Goal: Task Accomplishment & Management: Use online tool/utility

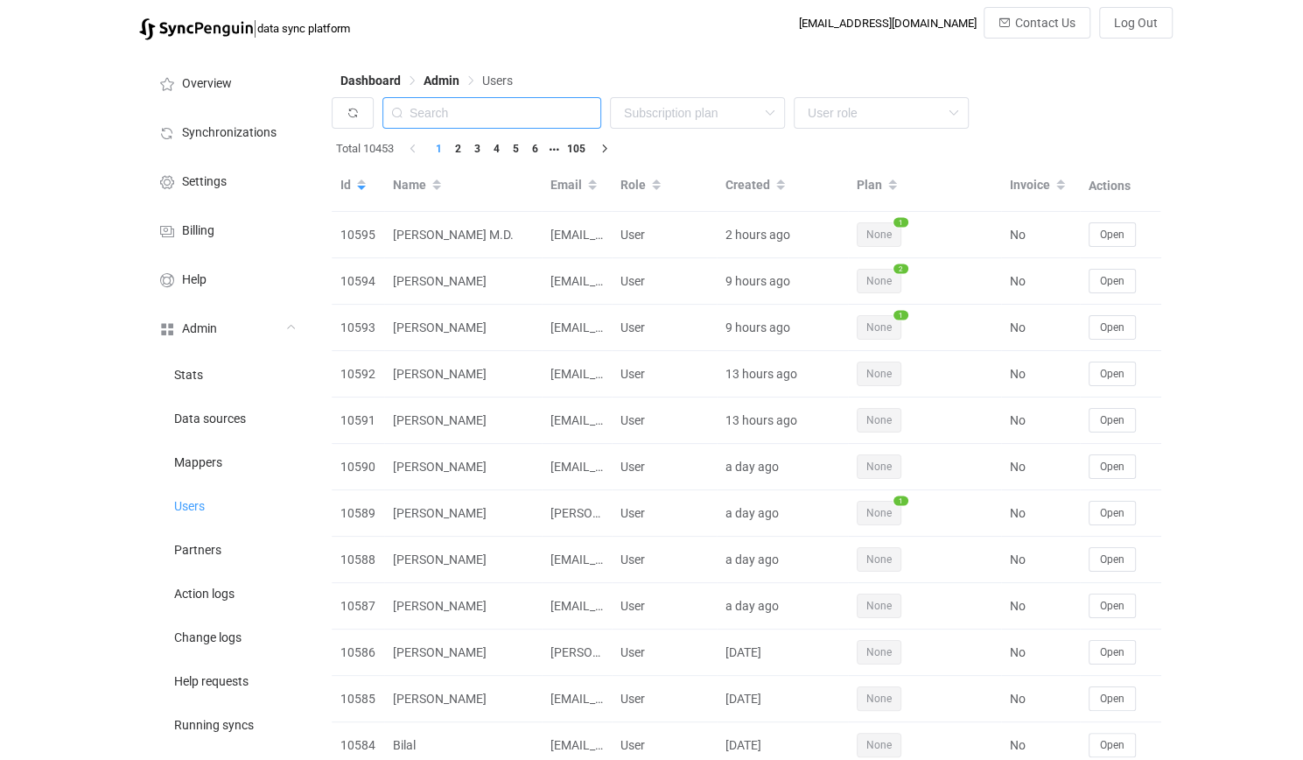
click at [480, 109] on input "text" at bounding box center [491, 113] width 219 height 32
click at [487, 109] on input "text" at bounding box center [491, 113] width 219 height 32
paste input "david@babeltext.com"
type input "david@babeltext.com"
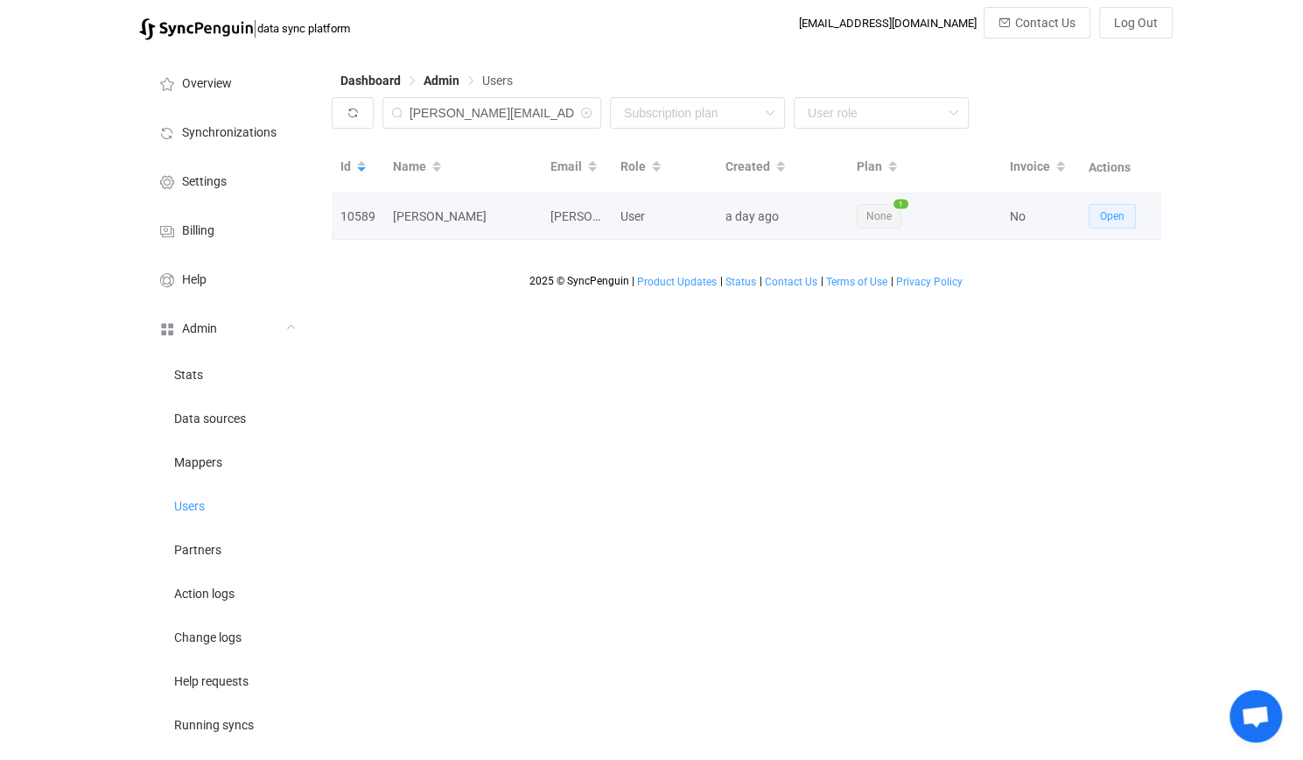
click at [1113, 207] on button "Open" at bounding box center [1112, 216] width 47 height 25
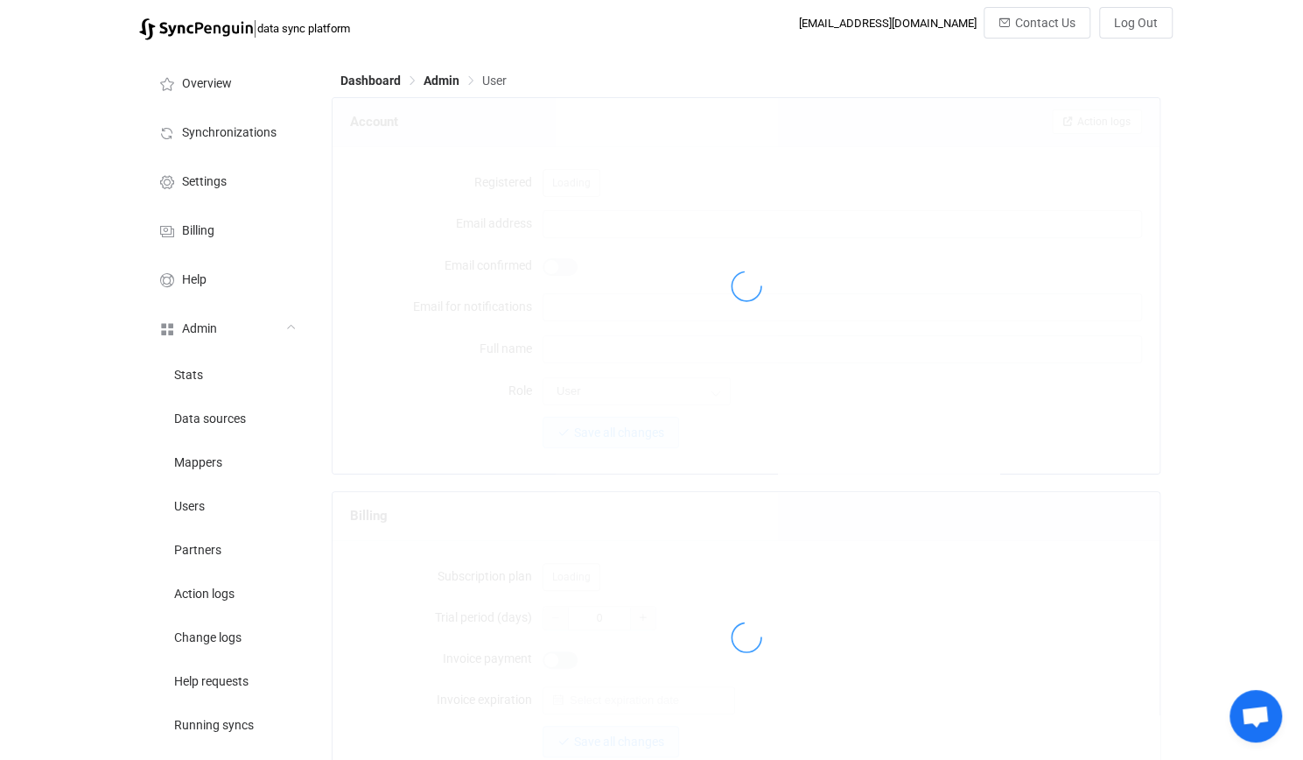
type input "david@babeltext.com"
type input "David Hayes"
type input "14"
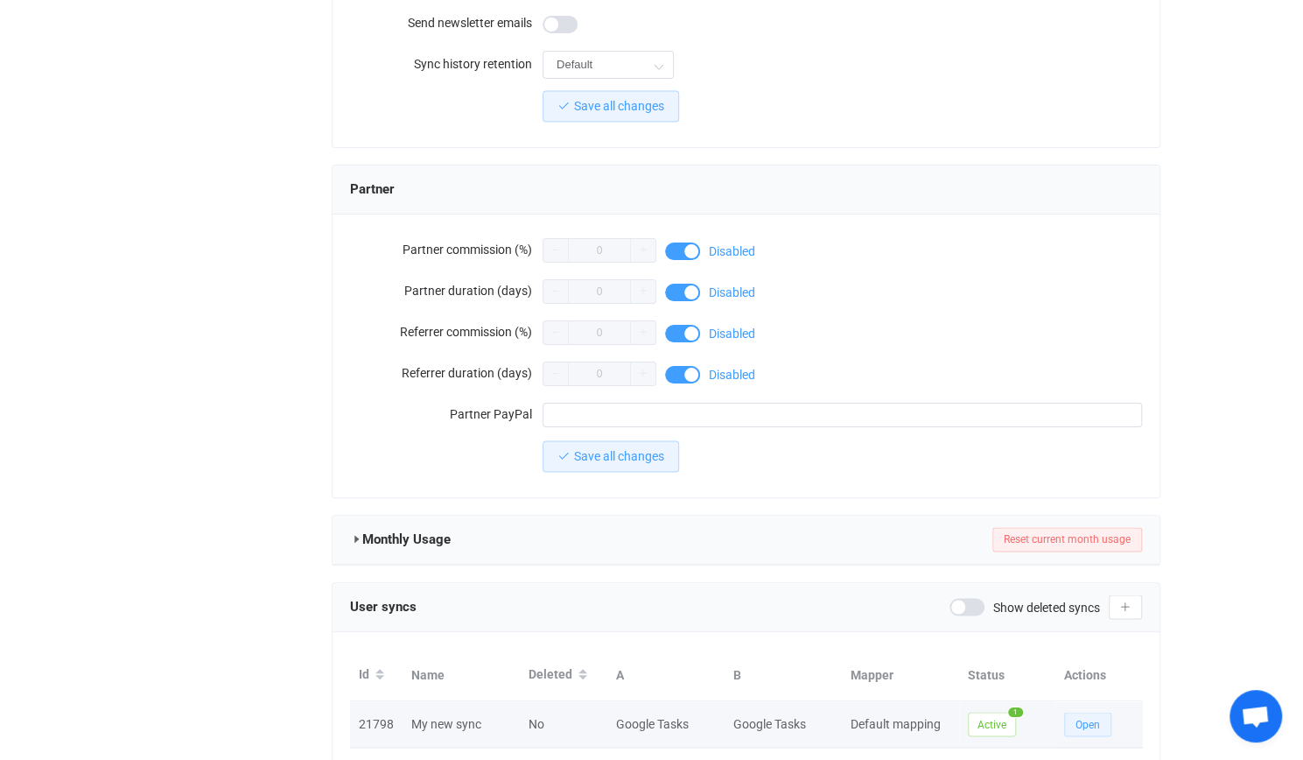
scroll to position [1453, 0]
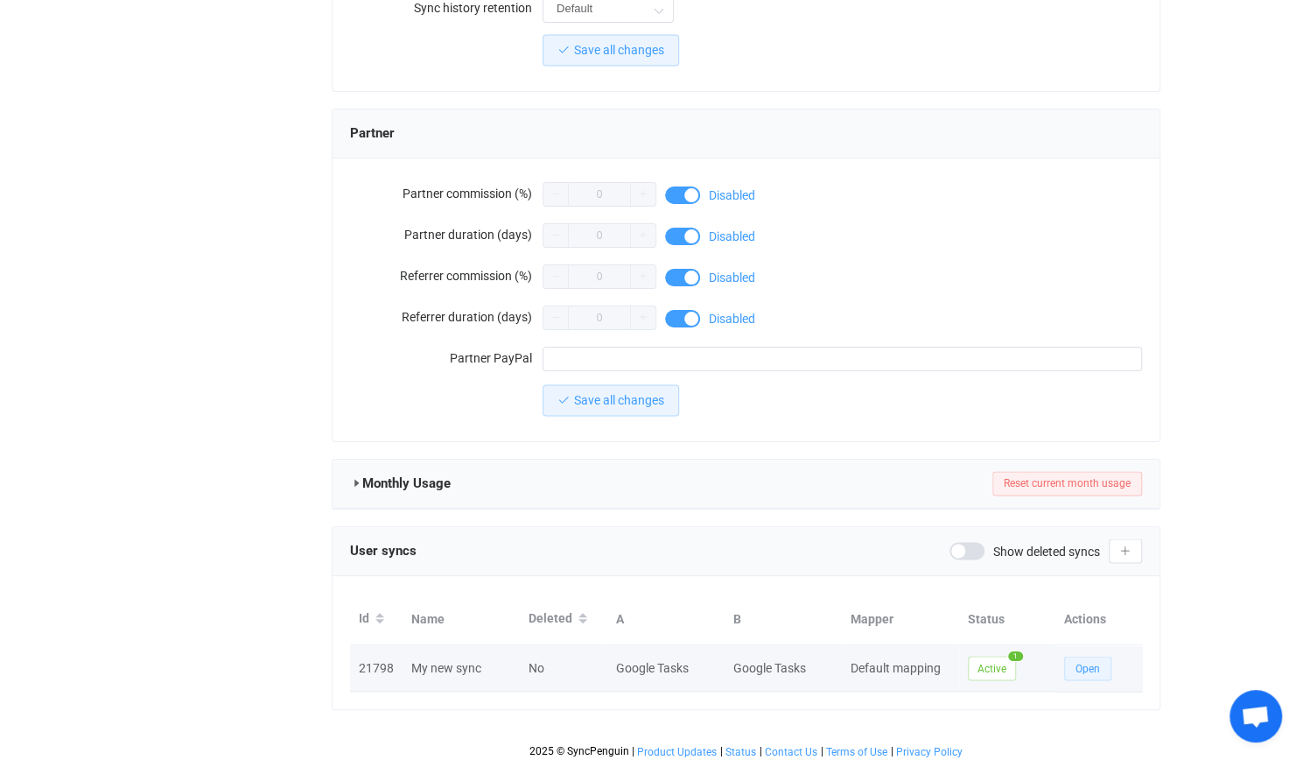
click at [1090, 662] on span "Open" at bounding box center [1088, 668] width 25 height 12
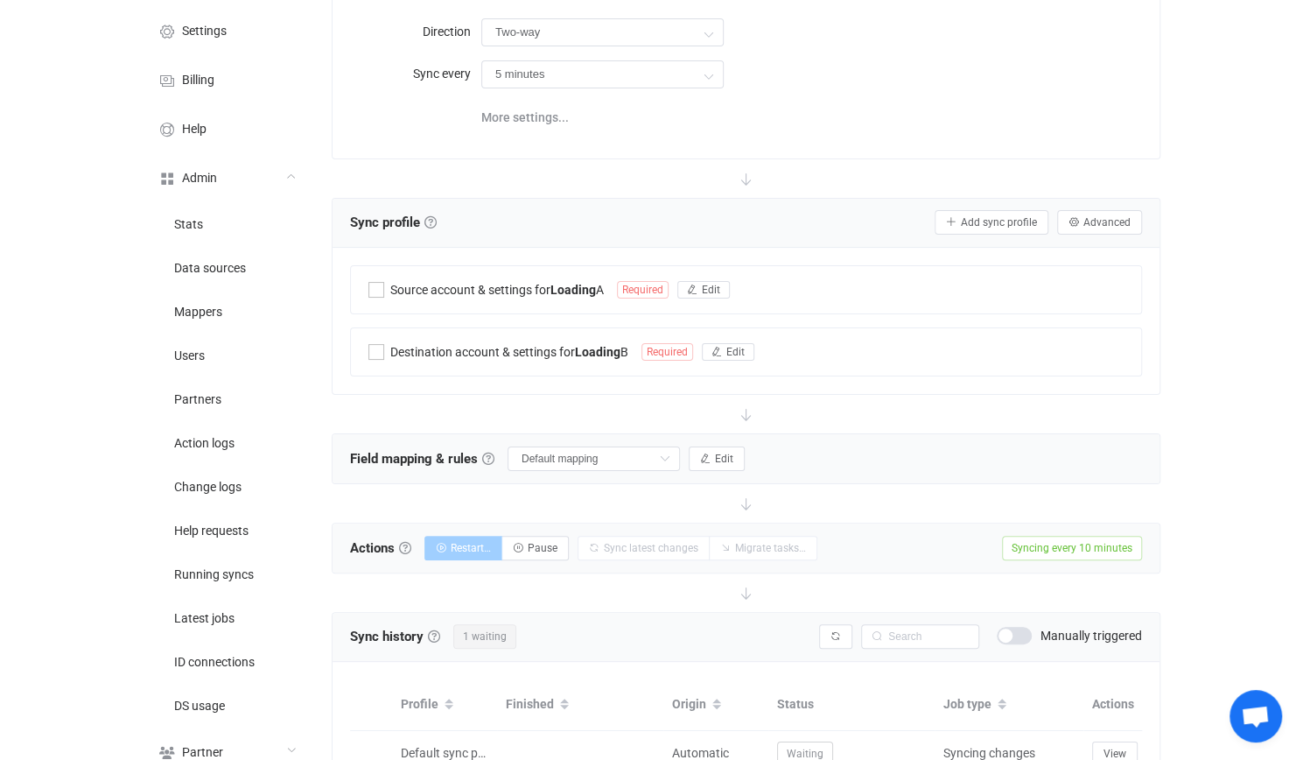
type input "A → B"
type input "10 minutes"
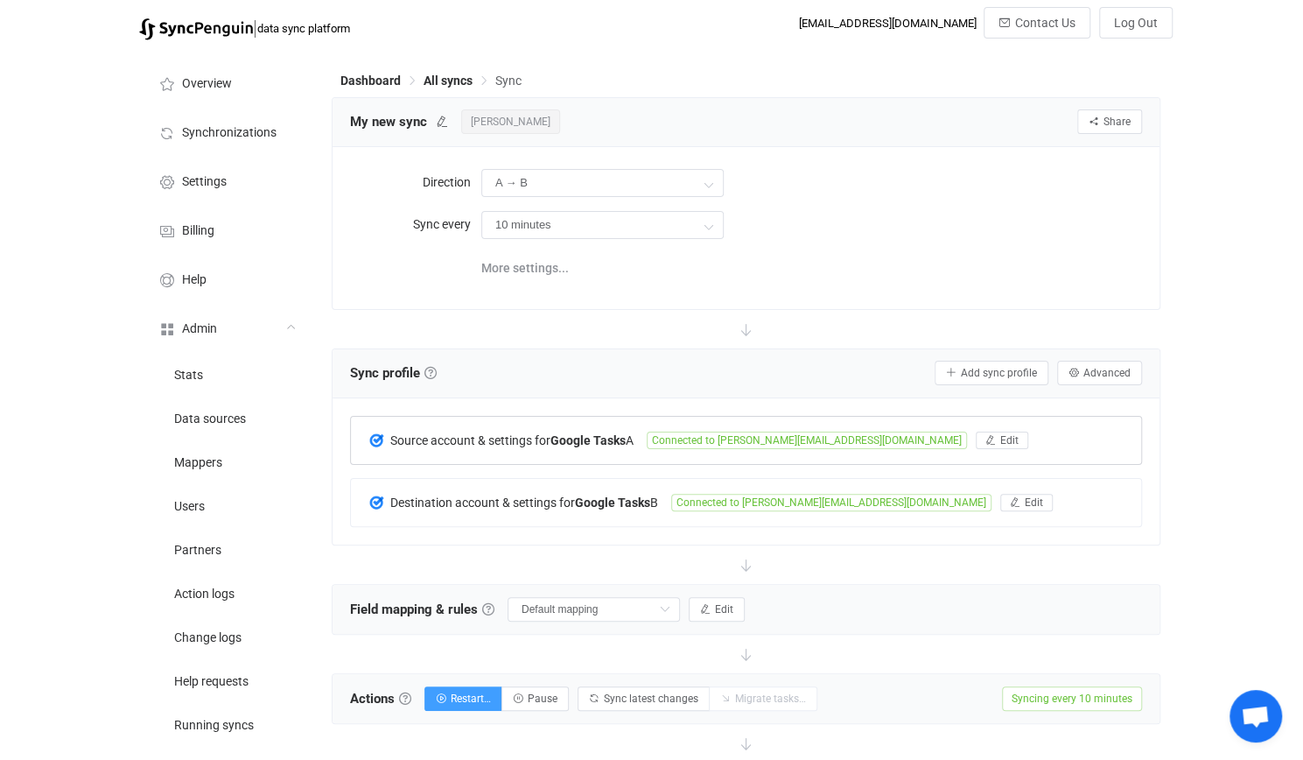
click at [628, 451] on div "Source account & settings for Google Tasks A Connected to david@jeeves.plus Edit" at bounding box center [746, 440] width 790 height 47
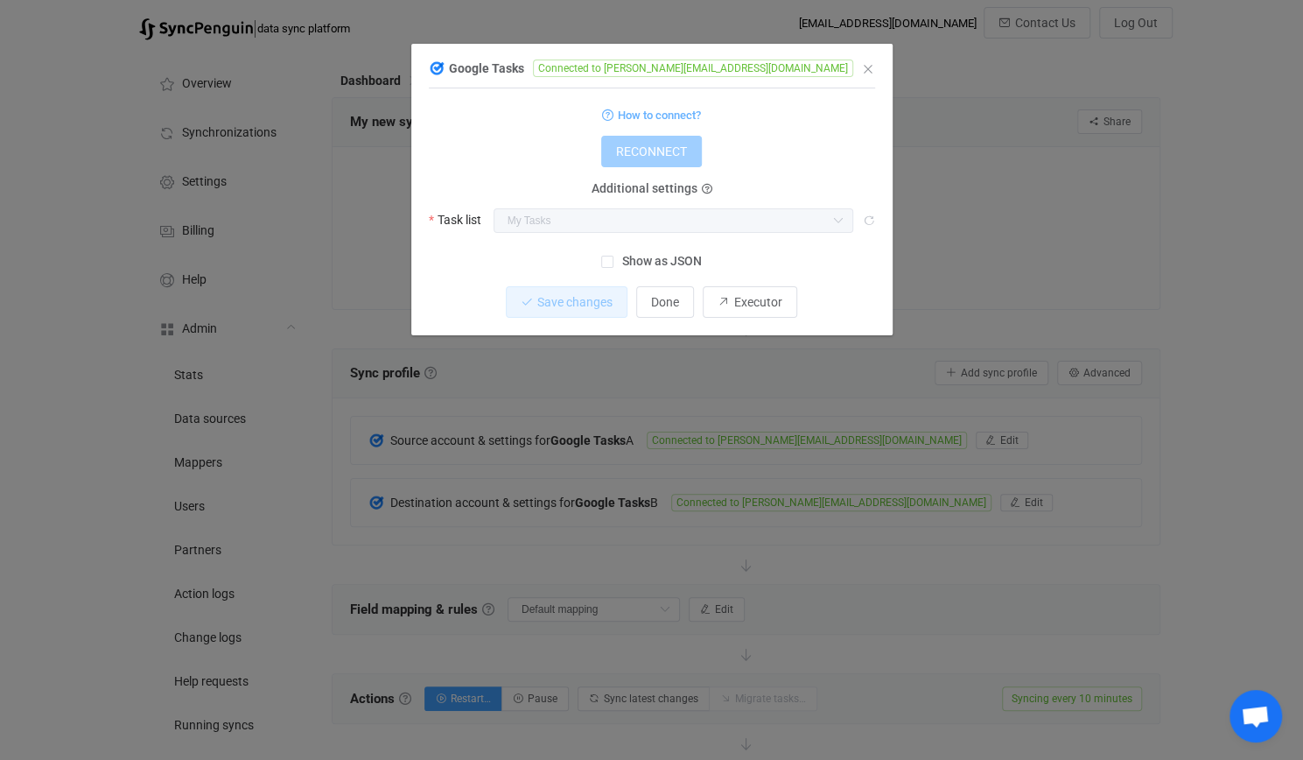
click at [543, 493] on div "Google Tasks Connected to david@jeeves.plus 1 { { "refreshToken": "***", "acces…" at bounding box center [651, 380] width 1303 height 760
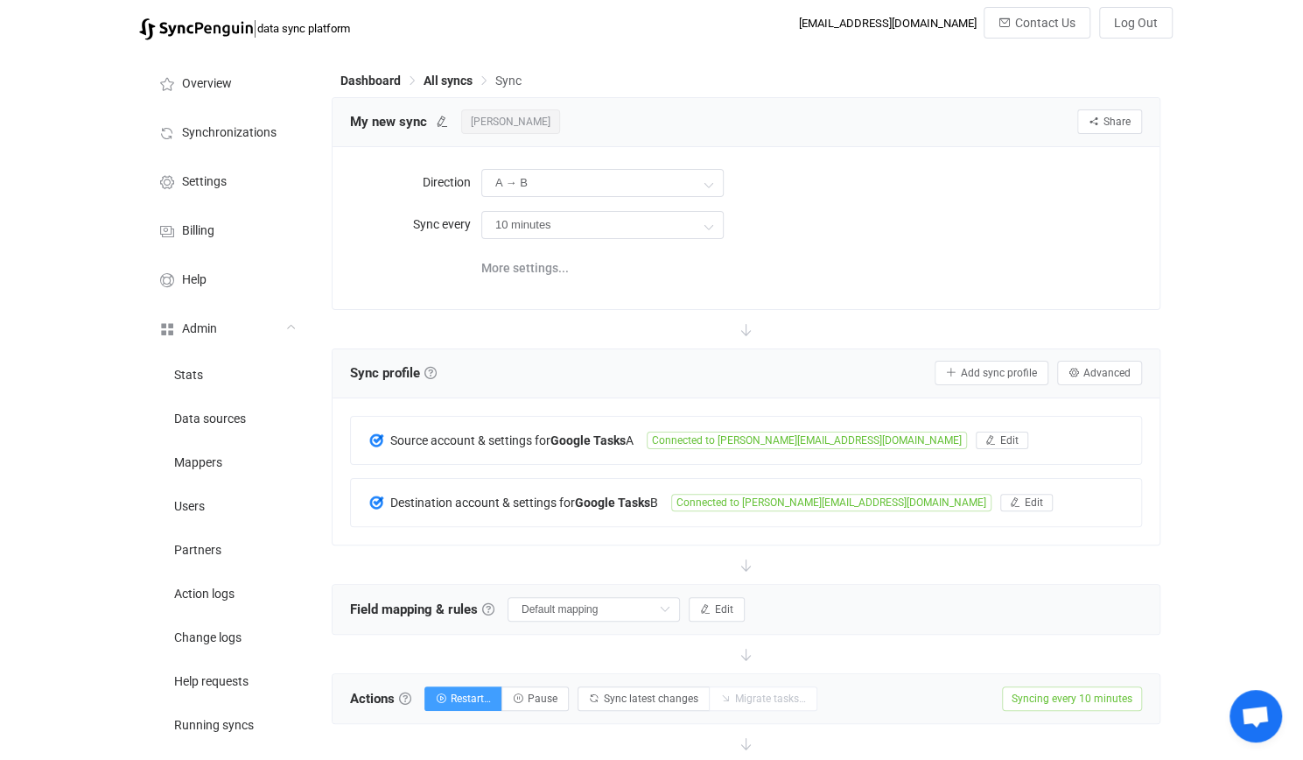
click at [566, 494] on div "Destination account & settings for Google Tasks B" at bounding box center [519, 502] width 303 height 16
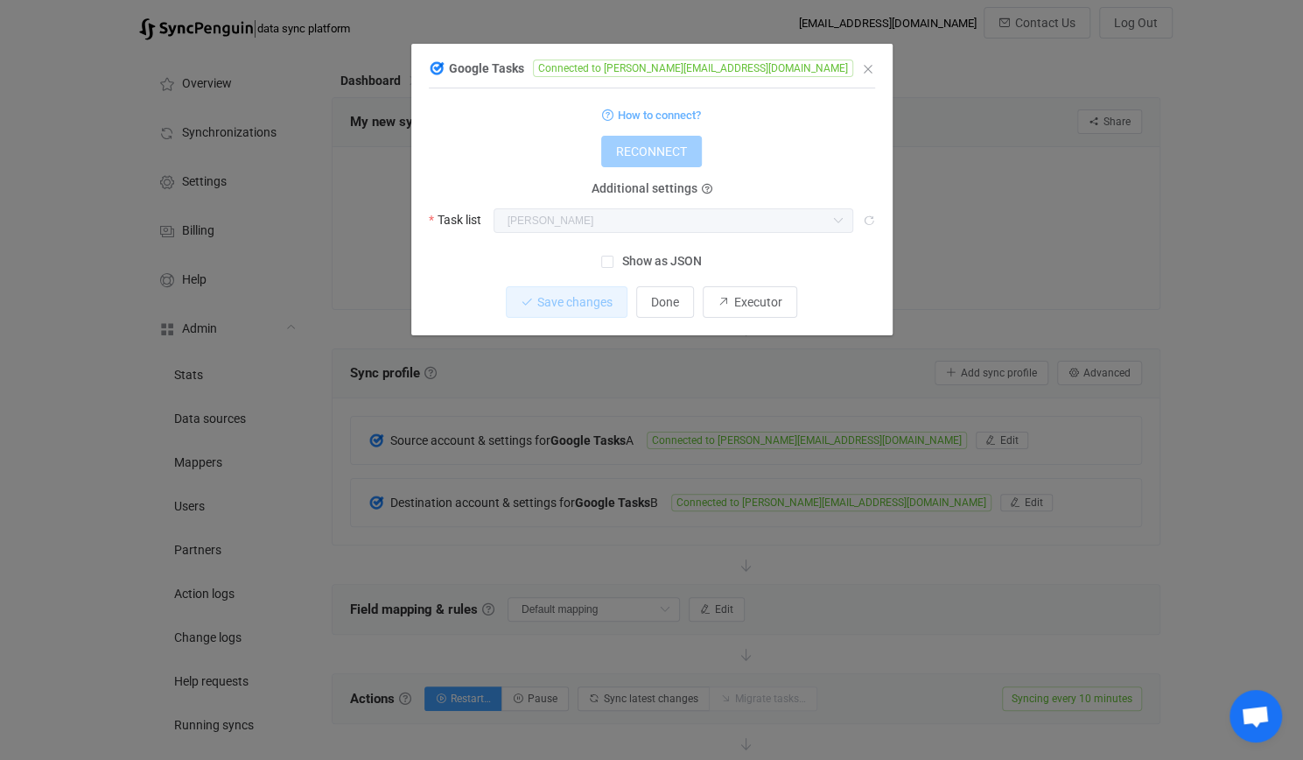
click at [487, 504] on div "Google Tasks Connected to david@babeltext.com 1 { { "refreshToken": "***", "acc…" at bounding box center [651, 380] width 1303 height 760
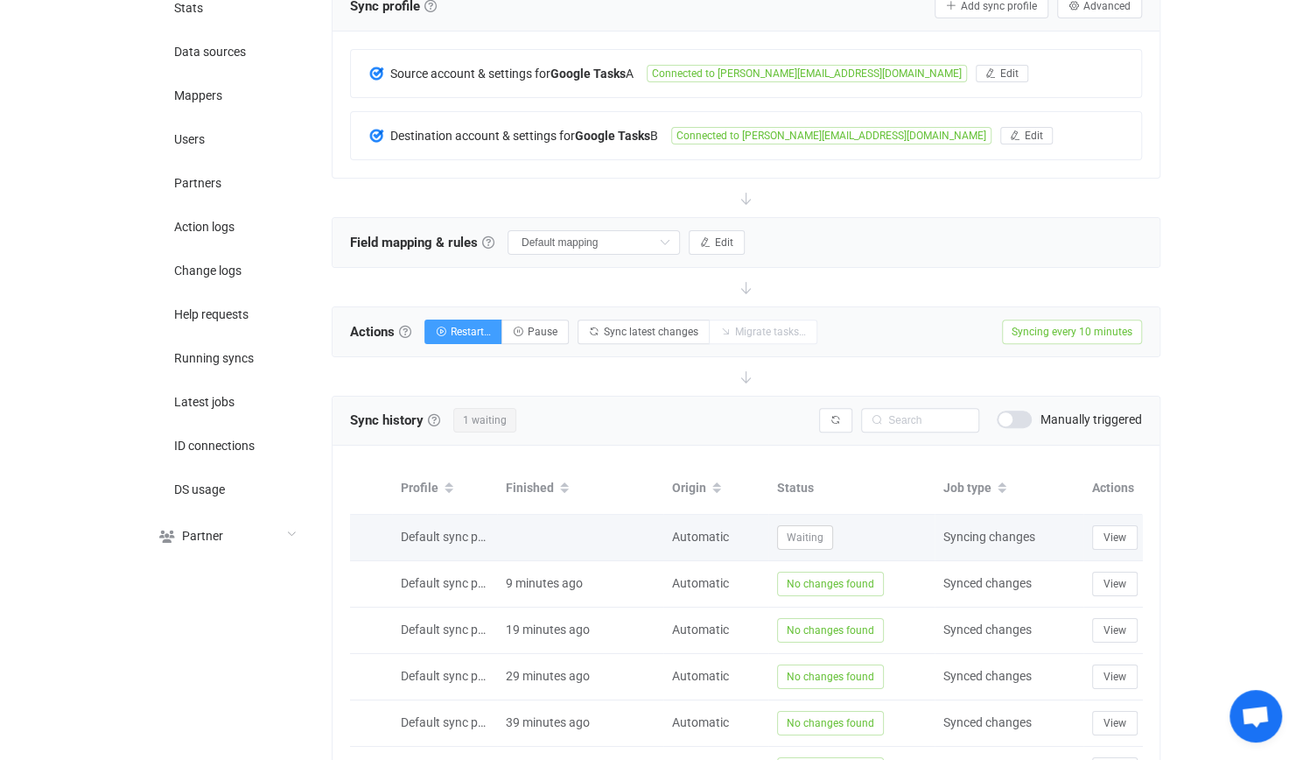
scroll to position [438, 0]
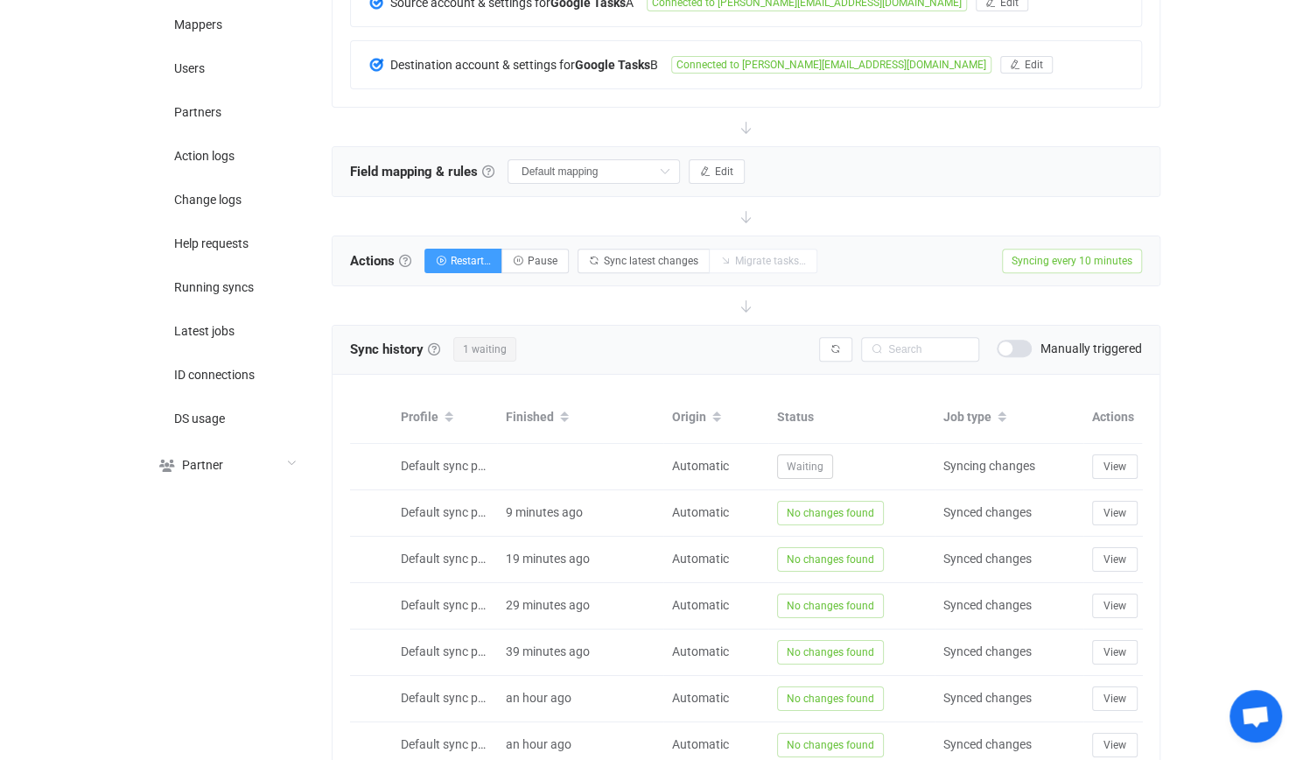
click at [1040, 340] on div "Manually triggered" at bounding box center [1069, 349] width 145 height 18
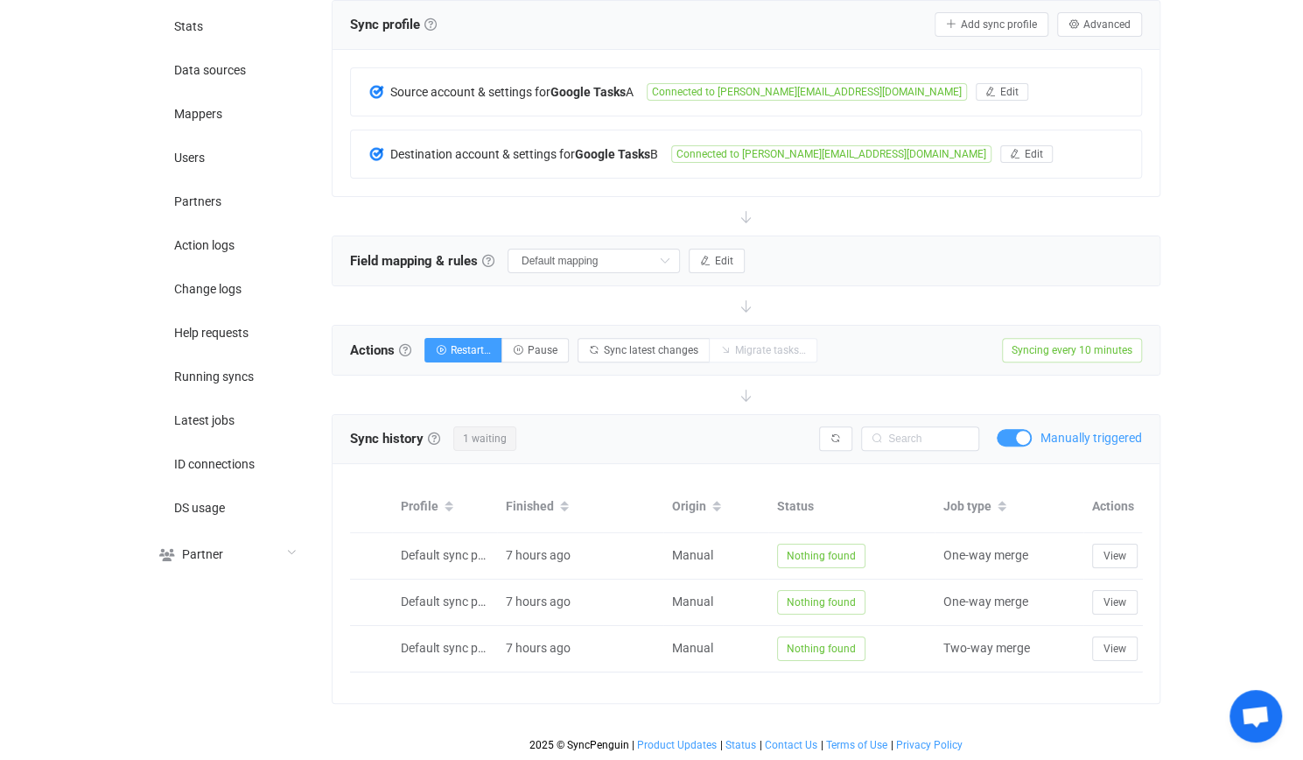
scroll to position [355, 0]
click at [1027, 338] on span "Syncing every 10 minutes" at bounding box center [1072, 350] width 140 height 25
click at [1012, 429] on span at bounding box center [1014, 438] width 35 height 18
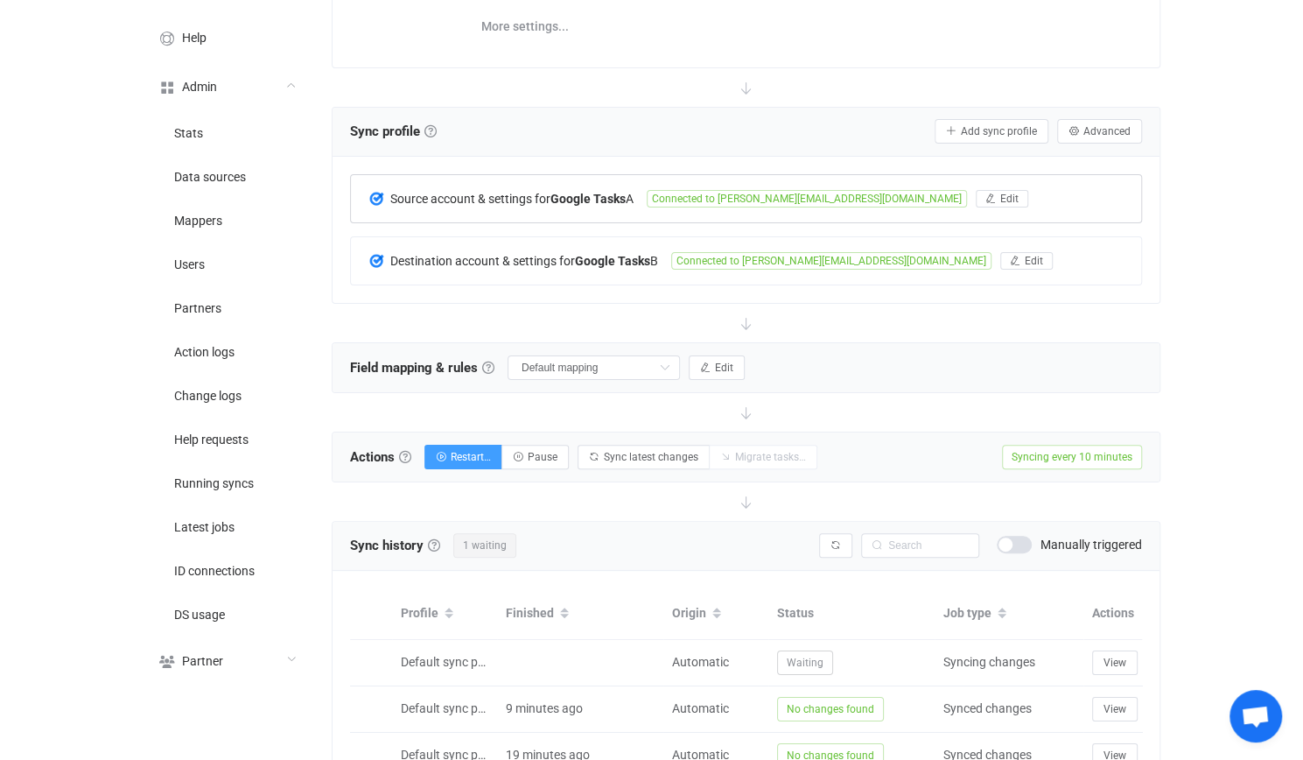
scroll to position [88, 0]
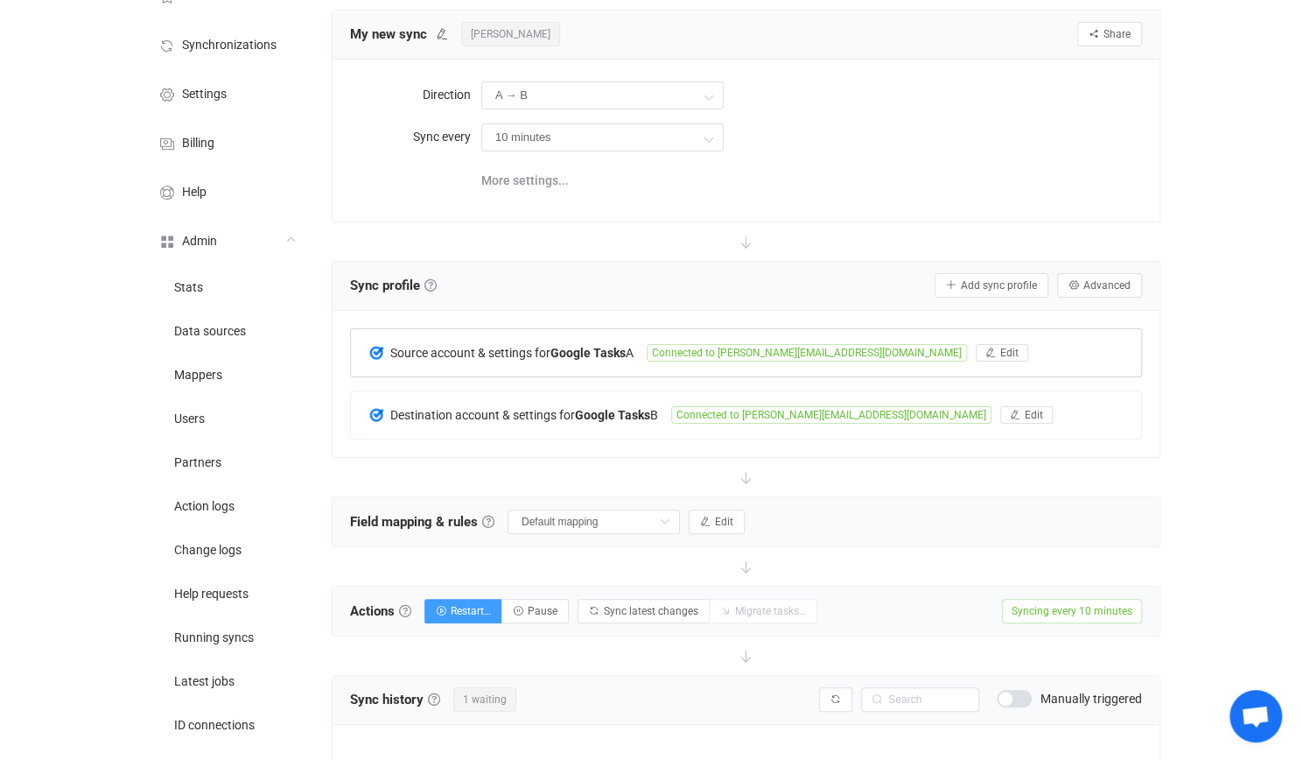
click at [571, 368] on div "Source account & settings for Google Tasks A Connected to david@jeeves.plus Edit" at bounding box center [746, 352] width 790 height 47
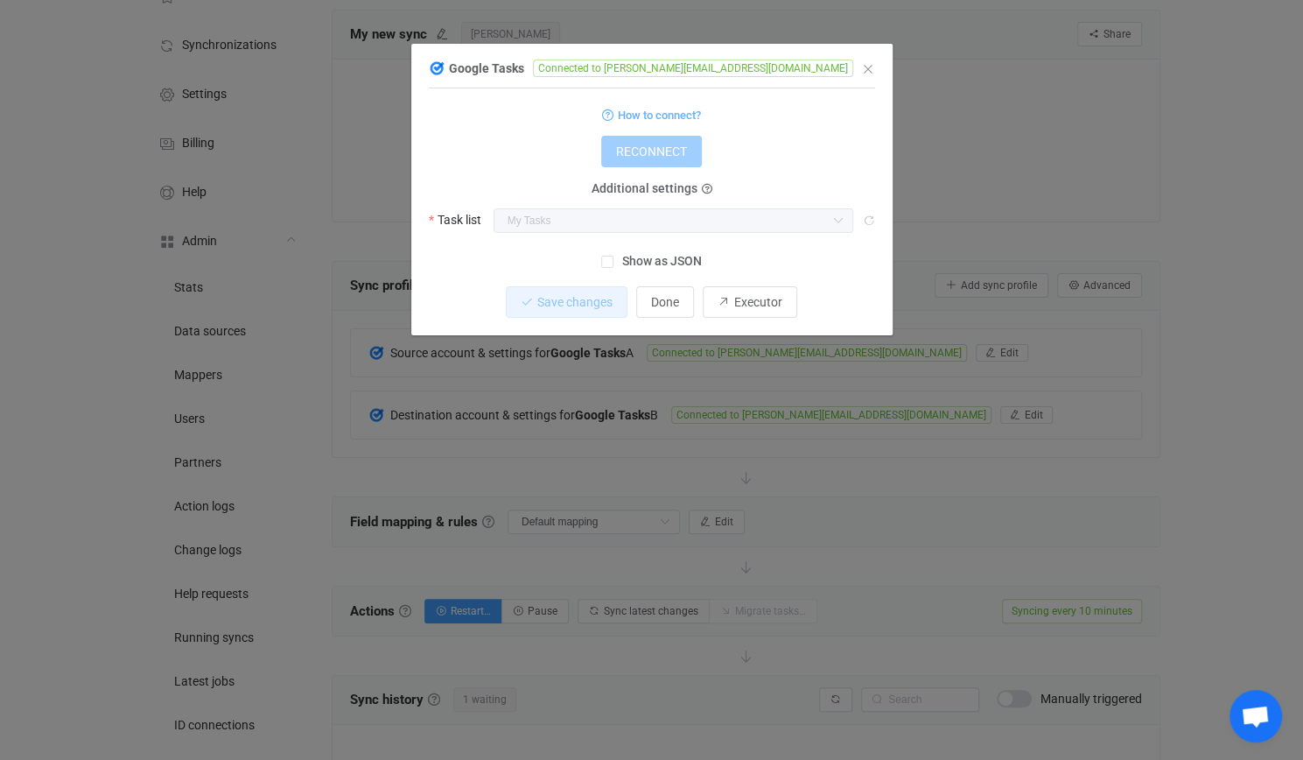
click at [571, 235] on div "1 { { "refreshToken": "***", "accessToken": "***", "taskListId": "MTc4MTA2Mjg2N…" at bounding box center [652, 167] width 446 height 140
click at [662, 270] on label "Show as JSON" at bounding box center [651, 261] width 101 height 22
click at [613, 256] on input "Show as JSON" at bounding box center [613, 256] width 0 height 0
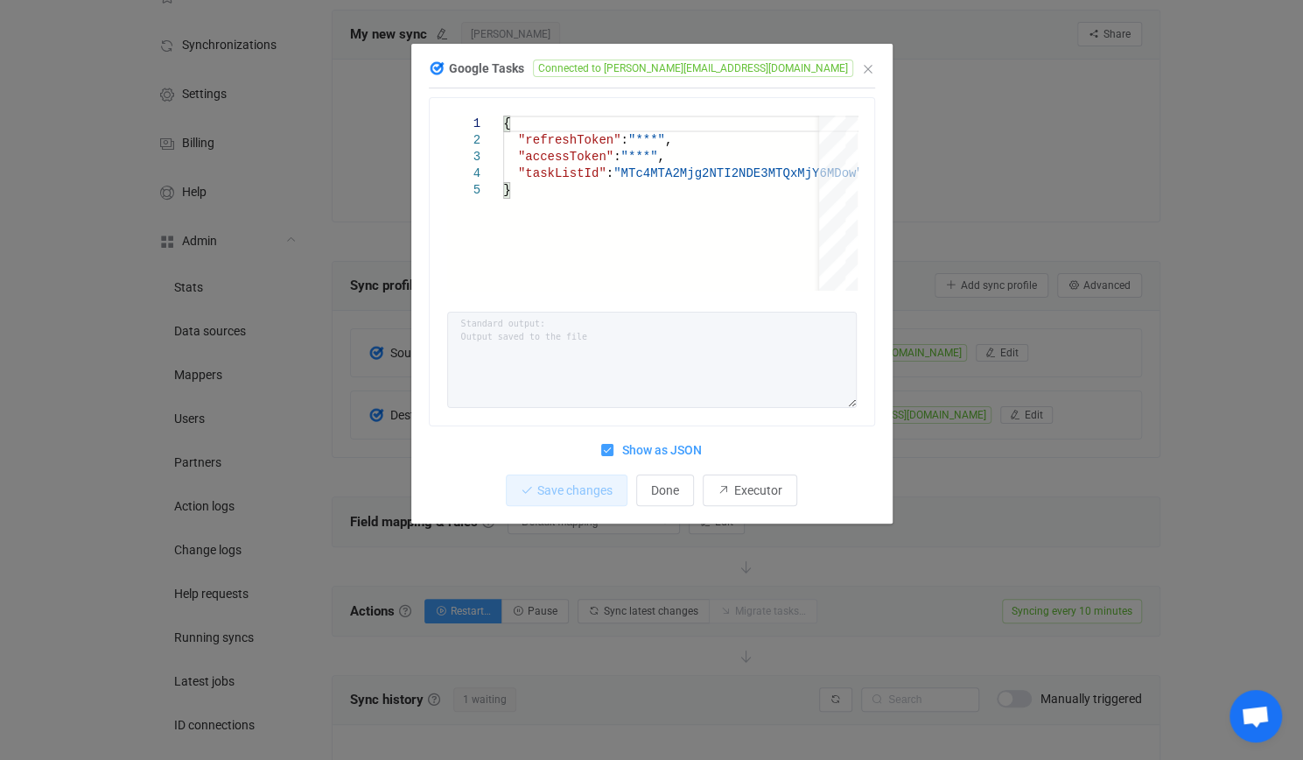
click at [670, 445] on span "Show as JSON" at bounding box center [657, 450] width 88 height 17
click at [613, 444] on input "Show as JSON" at bounding box center [613, 444] width 0 height 0
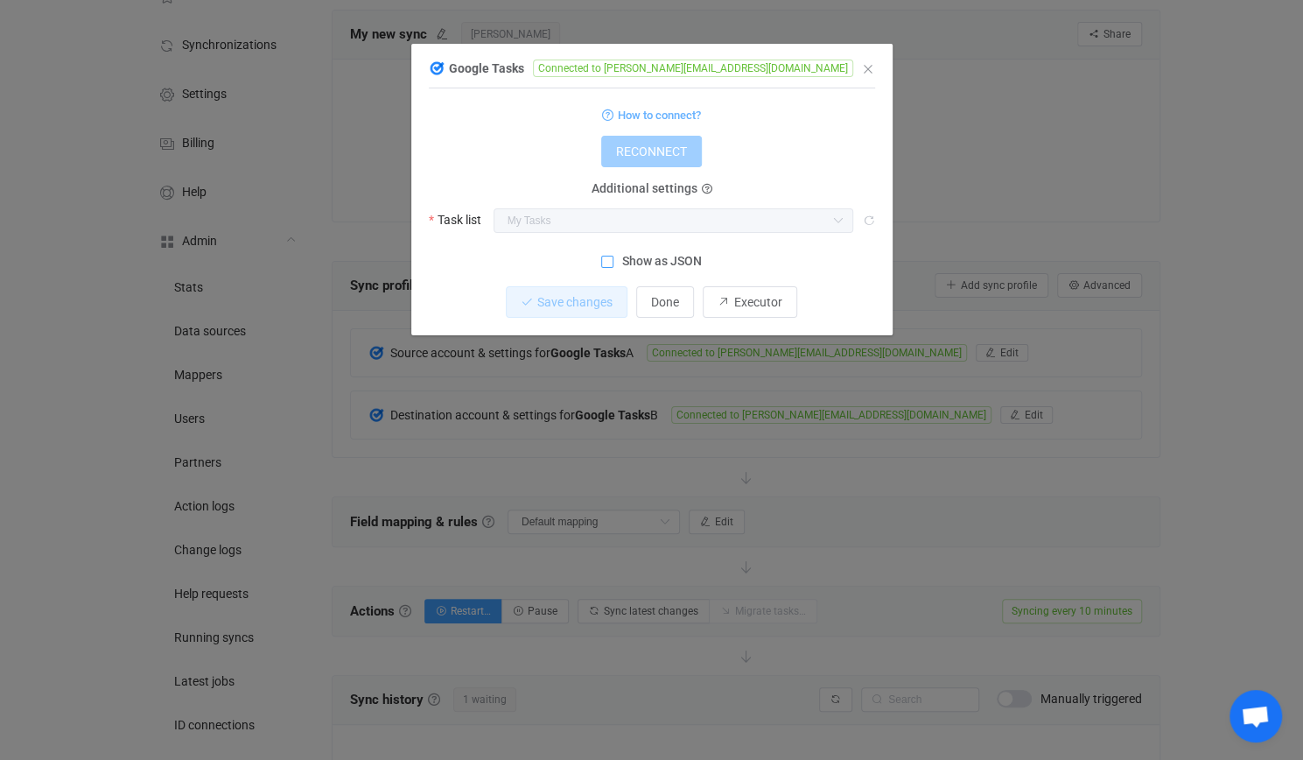
click at [1042, 415] on div "Google Tasks Connected to david@jeeves.plus 1 { { "refreshToken": "***", "acces…" at bounding box center [651, 380] width 1303 height 760
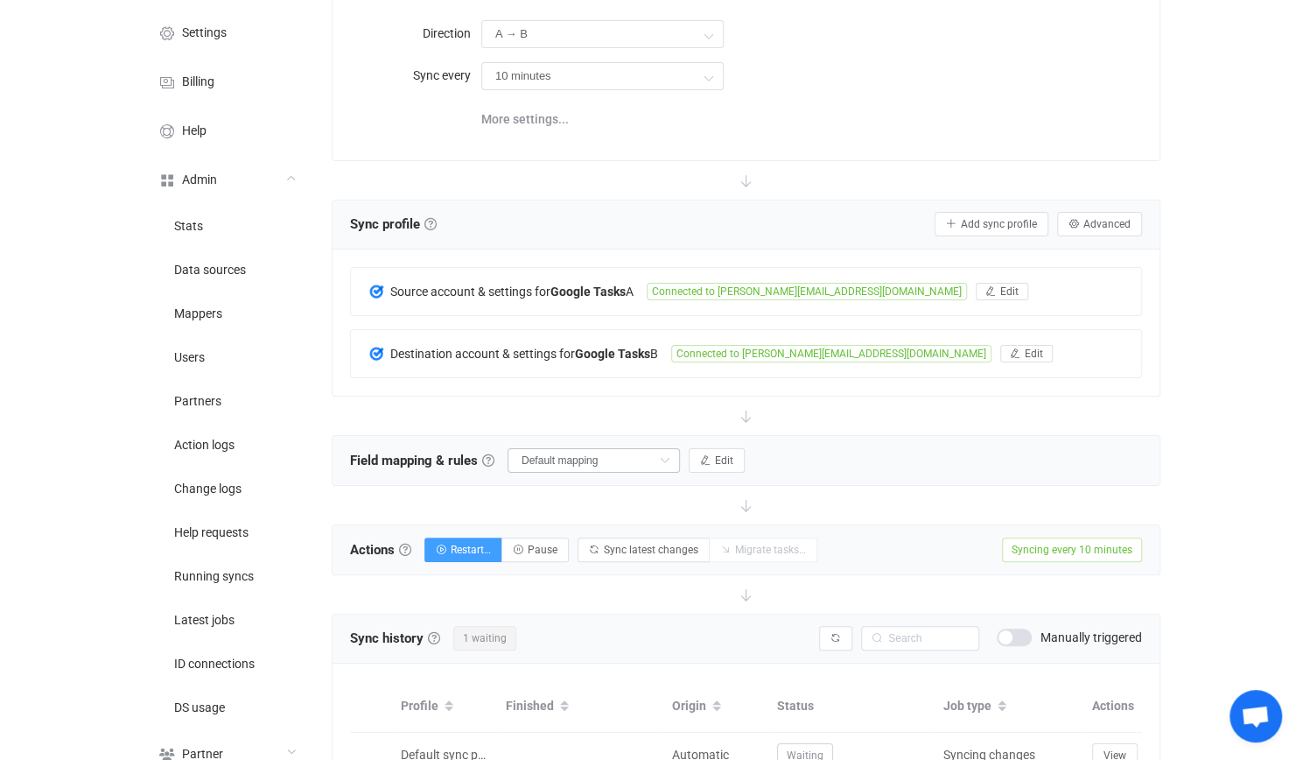
scroll to position [175, 0]
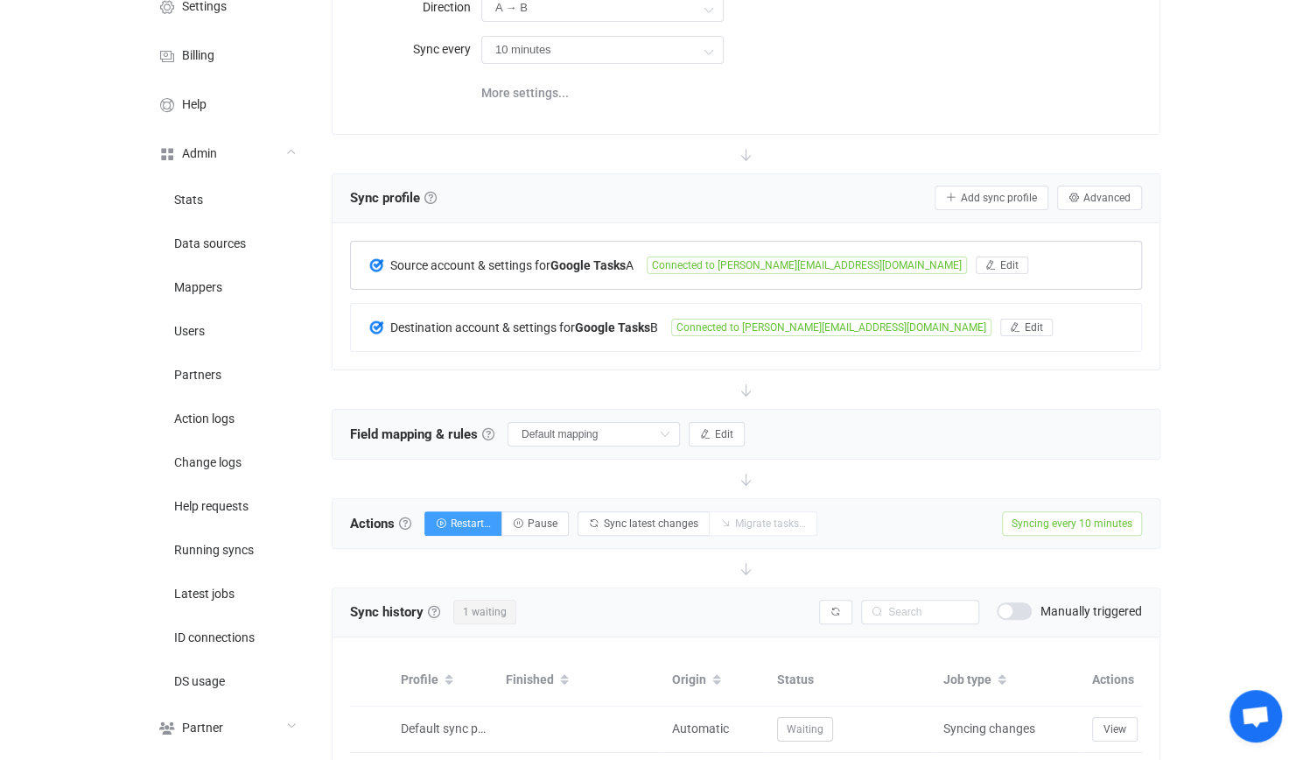
click at [784, 249] on div "Source account & settings for Google Tasks A Connected to david@jeeves.plus Edit" at bounding box center [746, 265] width 790 height 47
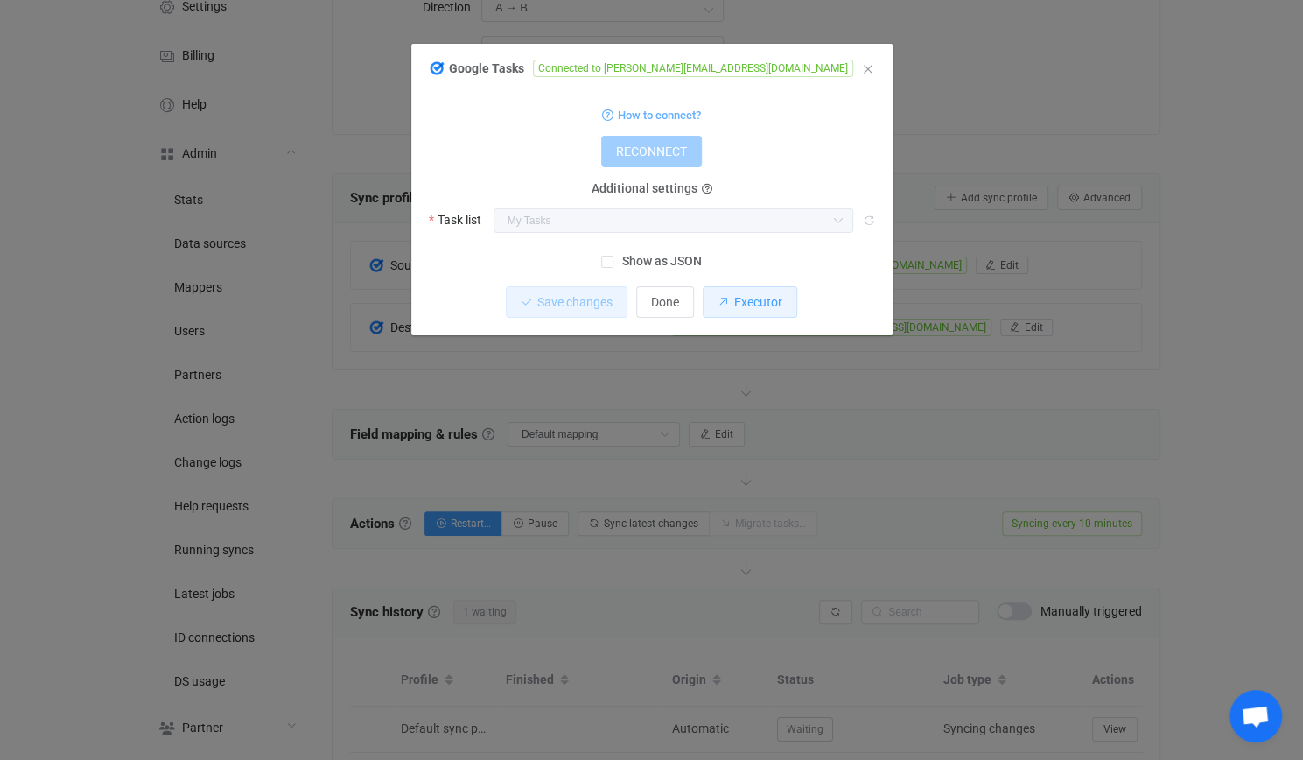
click at [788, 313] on button "Executor" at bounding box center [750, 302] width 95 height 32
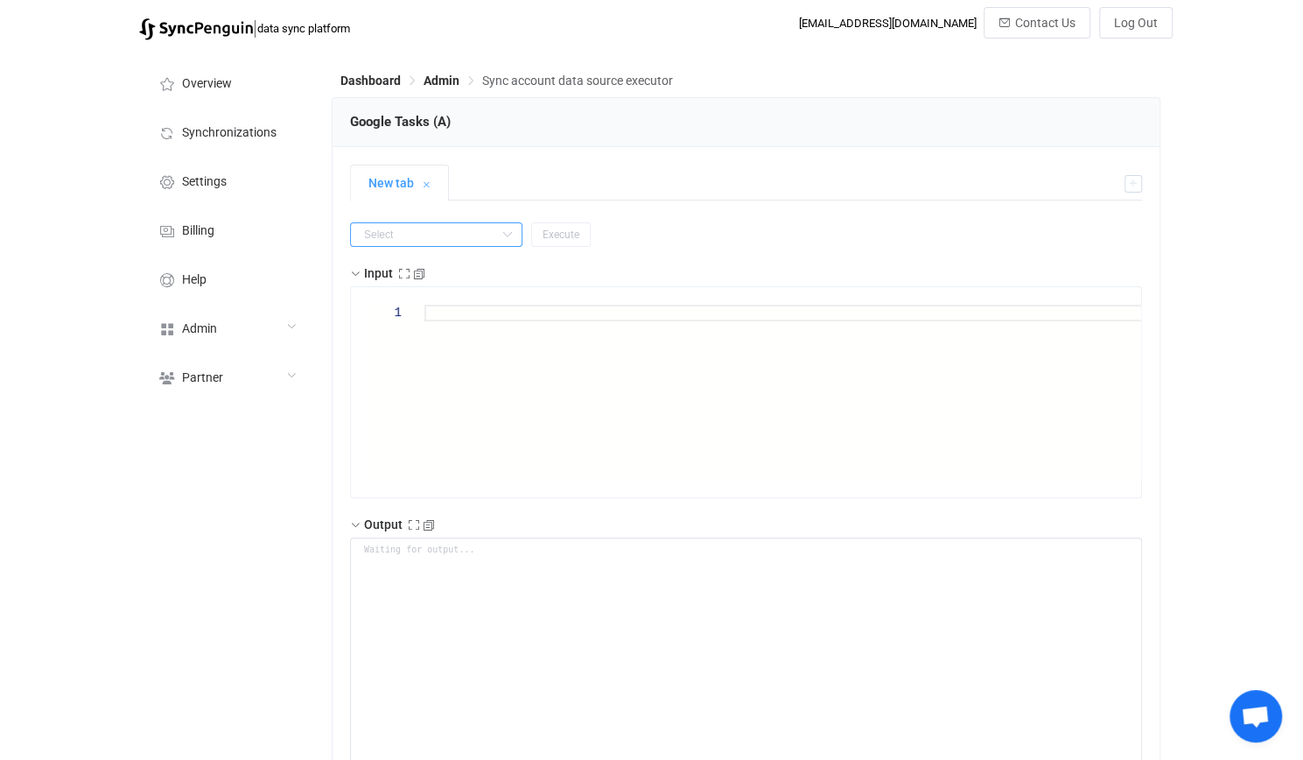
click at [457, 239] on input "text" at bounding box center [436, 234] width 172 height 25
click at [444, 328] on li "getAll" at bounding box center [440, 337] width 179 height 30
type input "getAll"
click at [550, 222] on button "Execute" at bounding box center [561, 234] width 60 height 25
type textarea "{ "nextSync": "[DATE]T05:50:28.097Z", "entries": [], "patchAccountData": { "ref…"
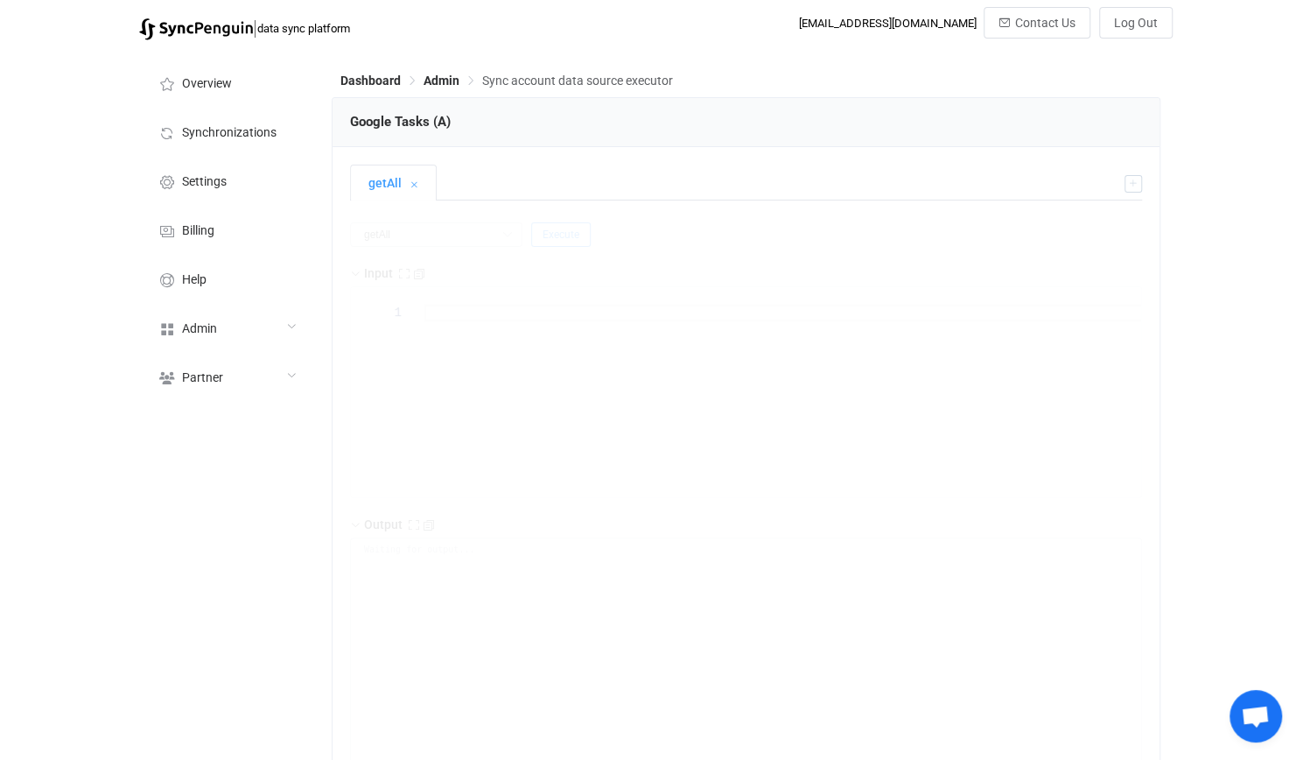
type textarea "Output saved to the file"
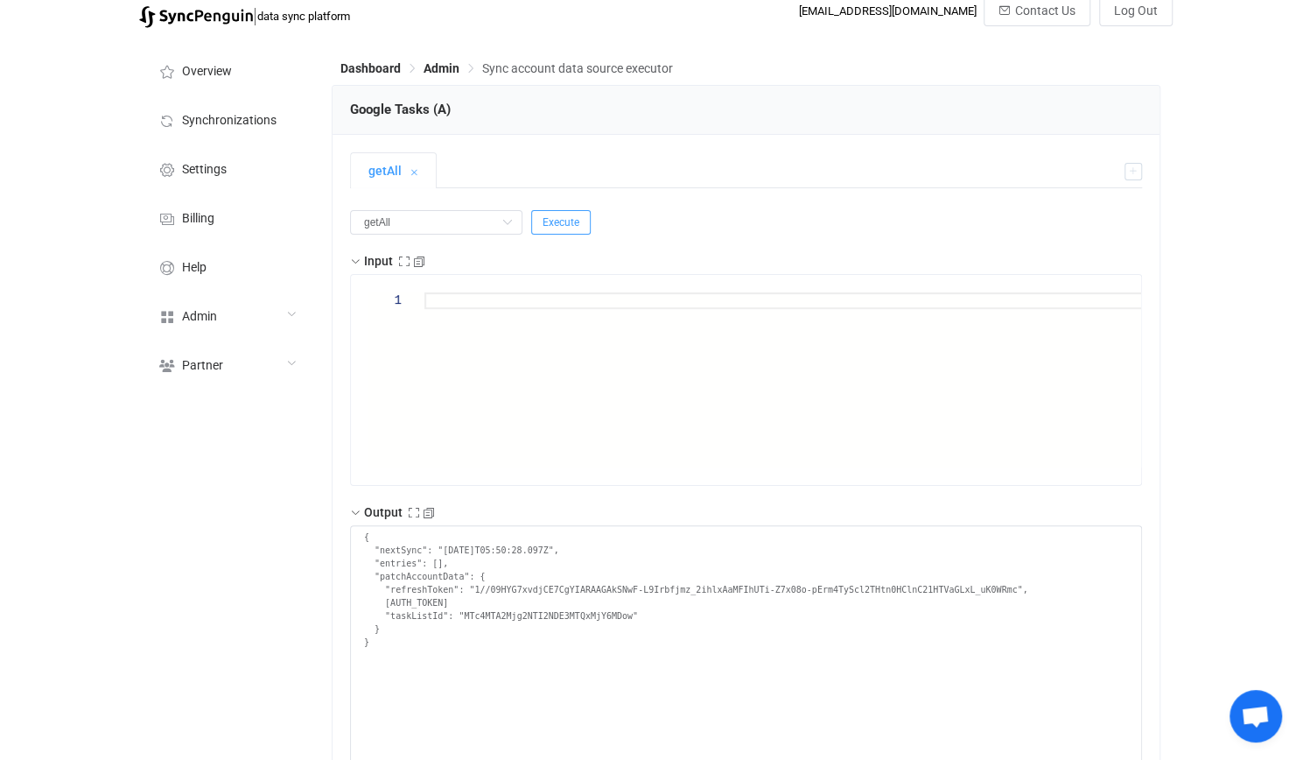
scroll to position [88, 0]
